Goal: Transaction & Acquisition: Purchase product/service

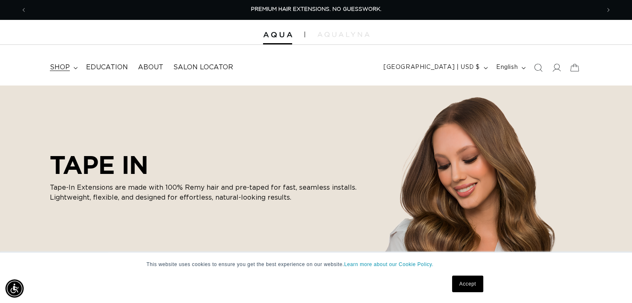
click at [73, 66] on summary "shop" at bounding box center [63, 67] width 36 height 19
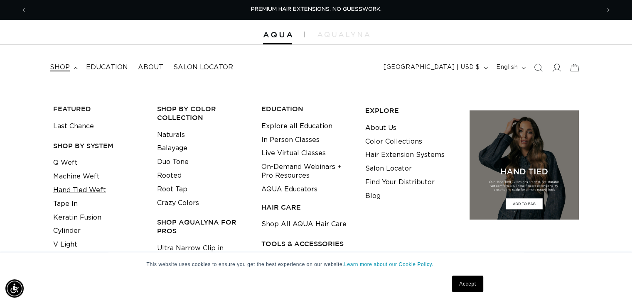
click at [75, 190] on link "Hand Tied Weft" at bounding box center [79, 191] width 53 height 14
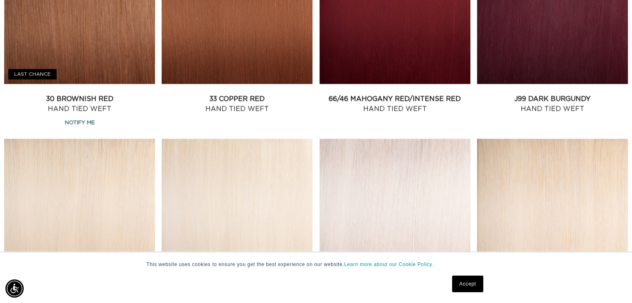
scroll to position [872, 0]
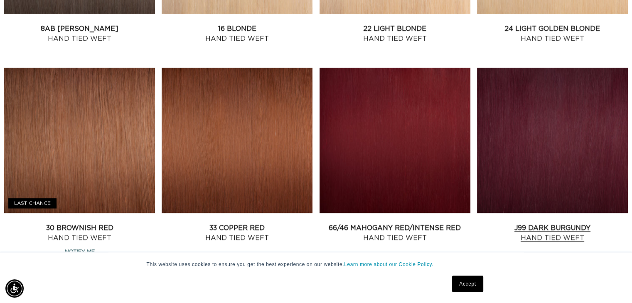
click at [558, 235] on link "J99 Dark Burgundy Hand Tied Weft" at bounding box center [552, 233] width 151 height 20
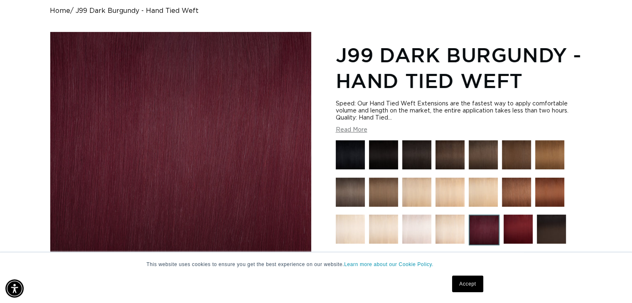
scroll to position [42, 0]
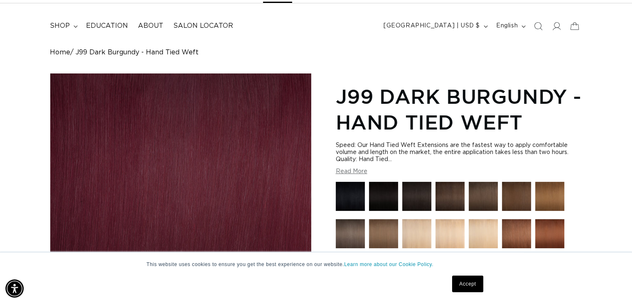
click at [240, 56] on div "Home J99 Dark Burgundy - Hand Tied Weft" at bounding box center [316, 53] width 532 height 8
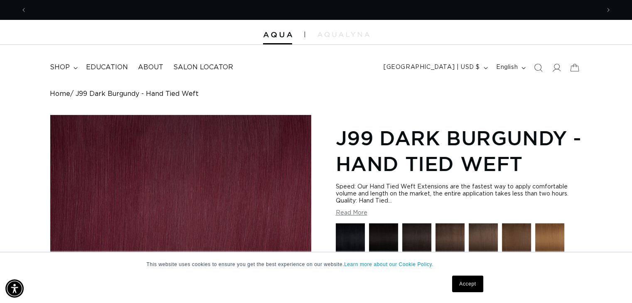
scroll to position [0, 0]
